Goal: Find specific page/section: Find specific page/section

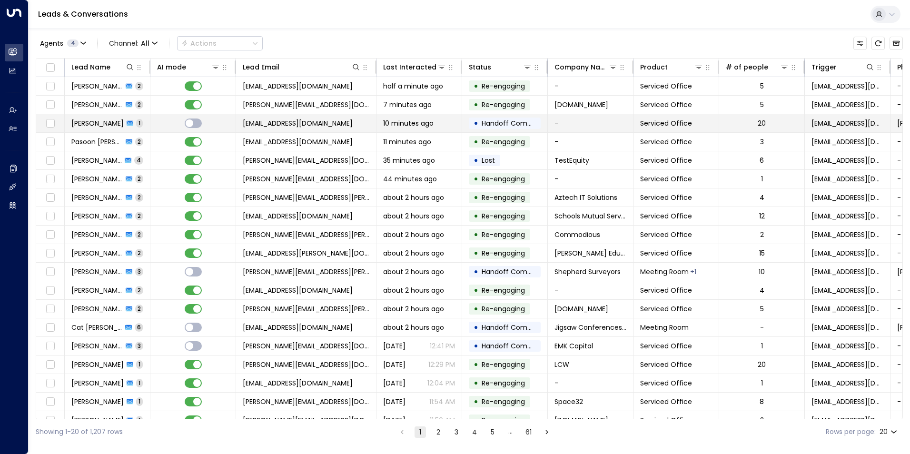
click at [116, 125] on span "[PERSON_NAME]" at bounding box center [97, 123] width 52 height 10
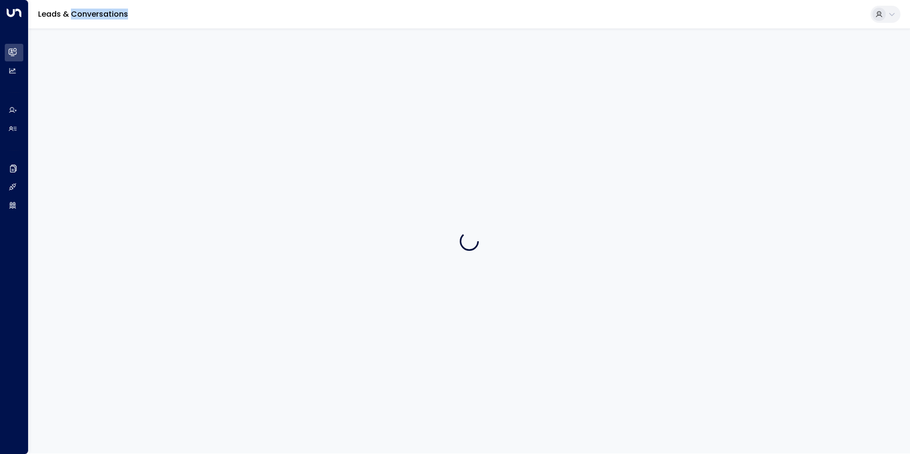
click at [116, 125] on div at bounding box center [469, 241] width 881 height 425
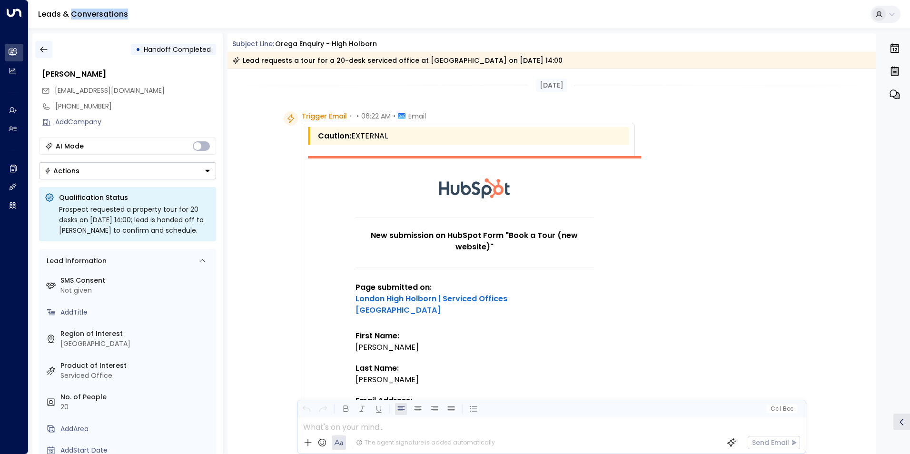
click at [45, 48] on icon "button" at bounding box center [44, 50] width 10 height 10
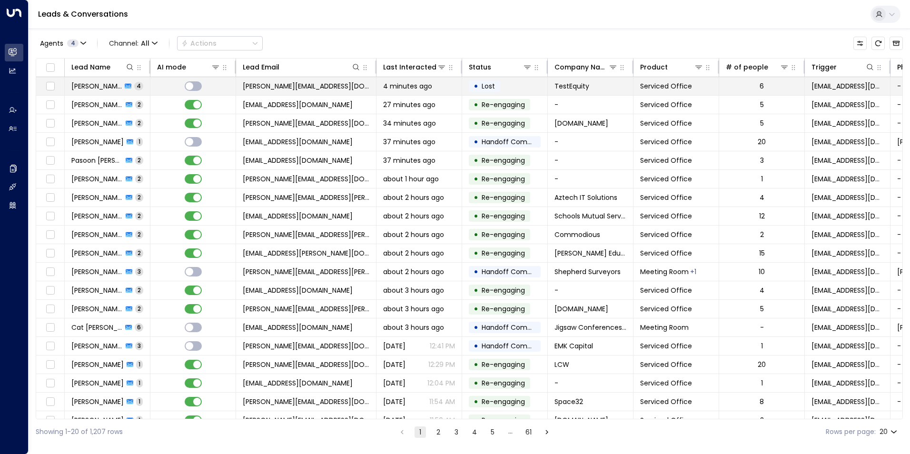
click at [98, 84] on span "[PERSON_NAME]" at bounding box center [96, 86] width 50 height 10
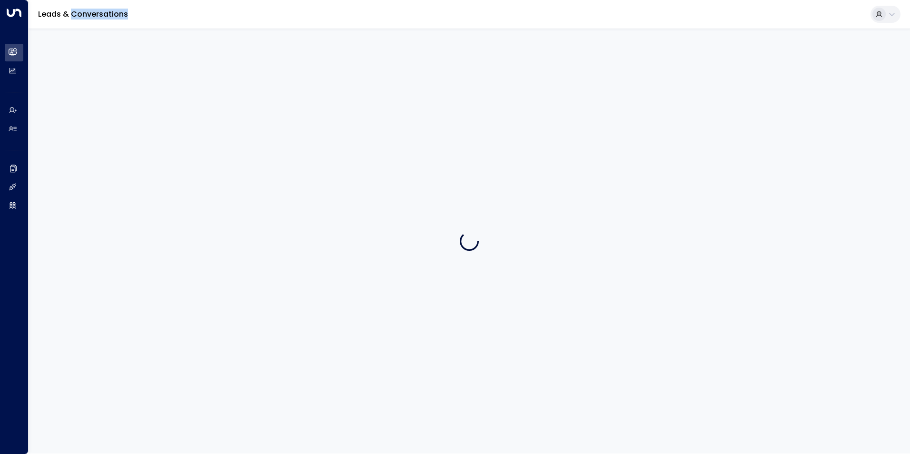
click at [98, 84] on div at bounding box center [469, 241] width 881 height 425
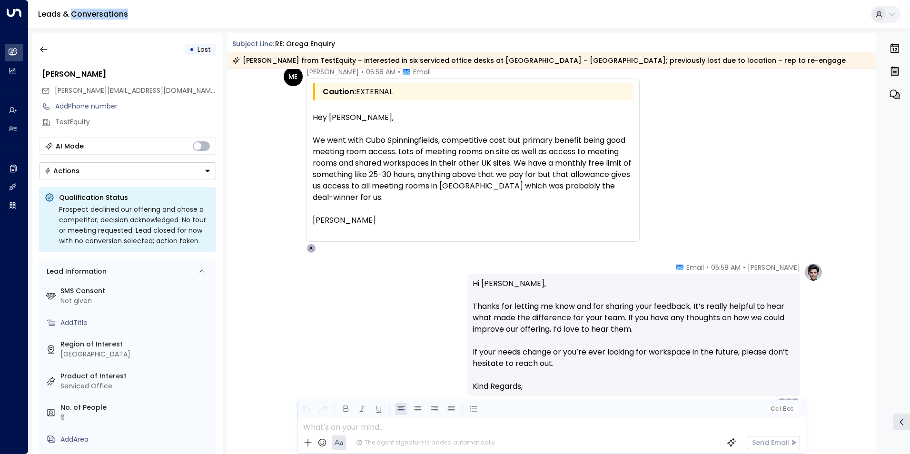
scroll to position [1661, 0]
